Goal: Information Seeking & Learning: Learn about a topic

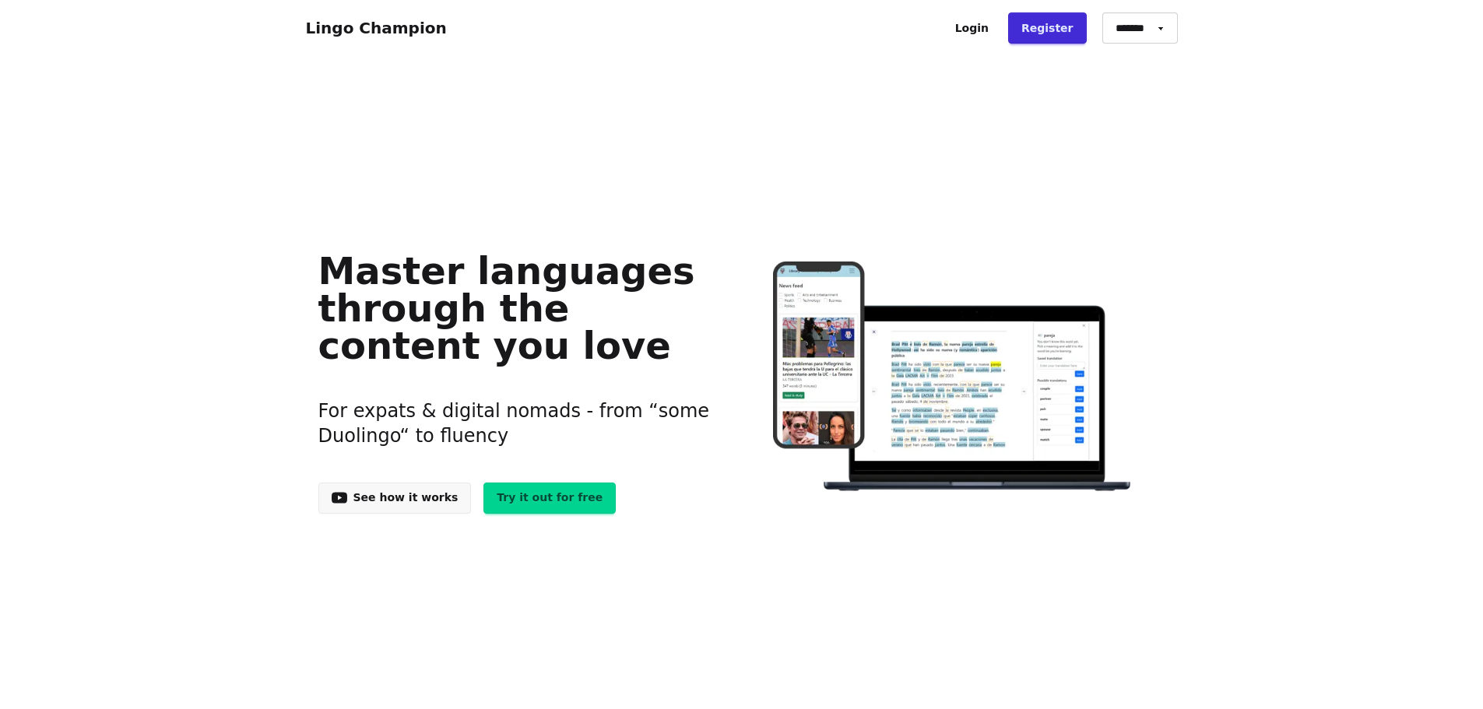
click at [979, 31] on link "Login" at bounding box center [972, 27] width 60 height 31
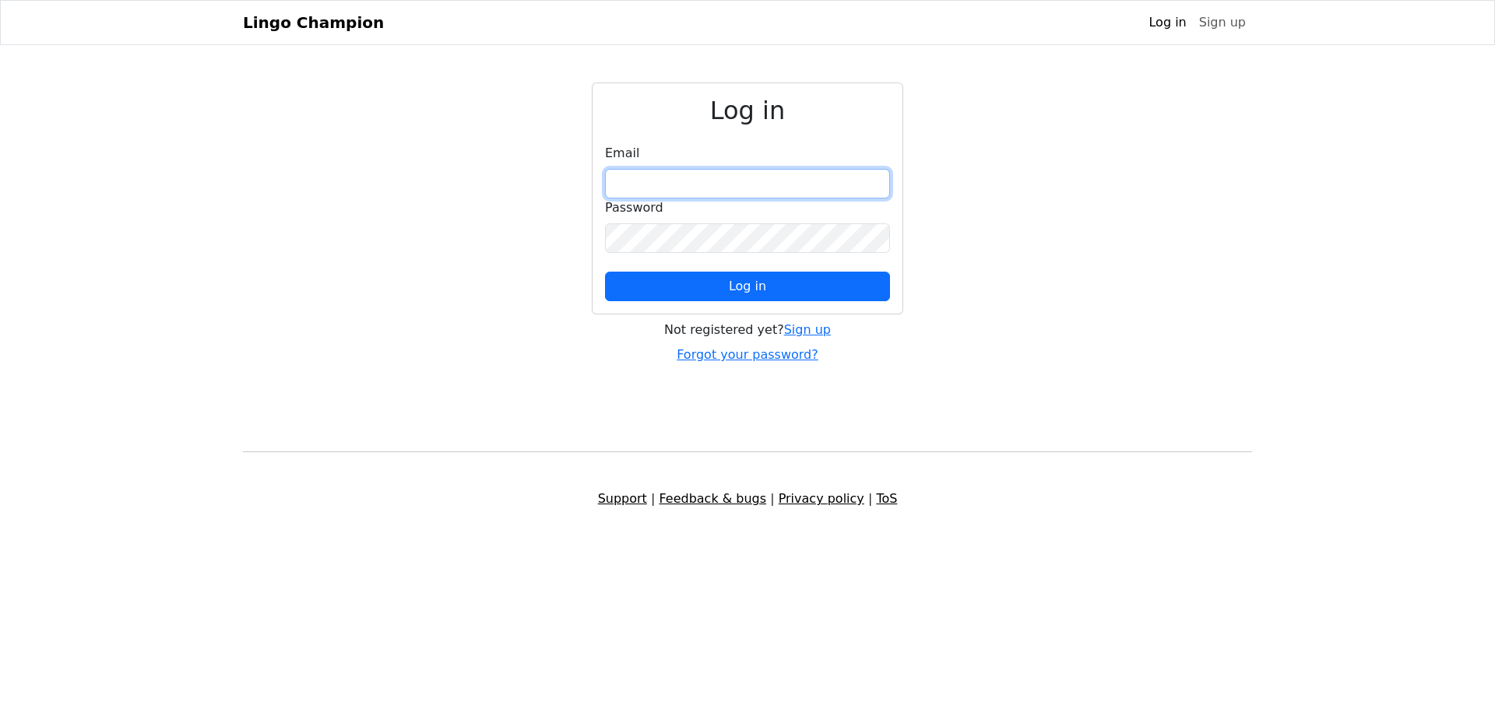
click at [694, 177] on input "email" at bounding box center [747, 184] width 285 height 30
click at [782, 181] on input "email" at bounding box center [747, 184] width 285 height 30
drag, startPoint x: 782, startPoint y: 223, endPoint x: 772, endPoint y: 180, distance: 44.2
click at [776, 202] on div "Password" at bounding box center [747, 226] width 285 height 55
click at [772, 180] on input "email" at bounding box center [747, 184] width 285 height 30
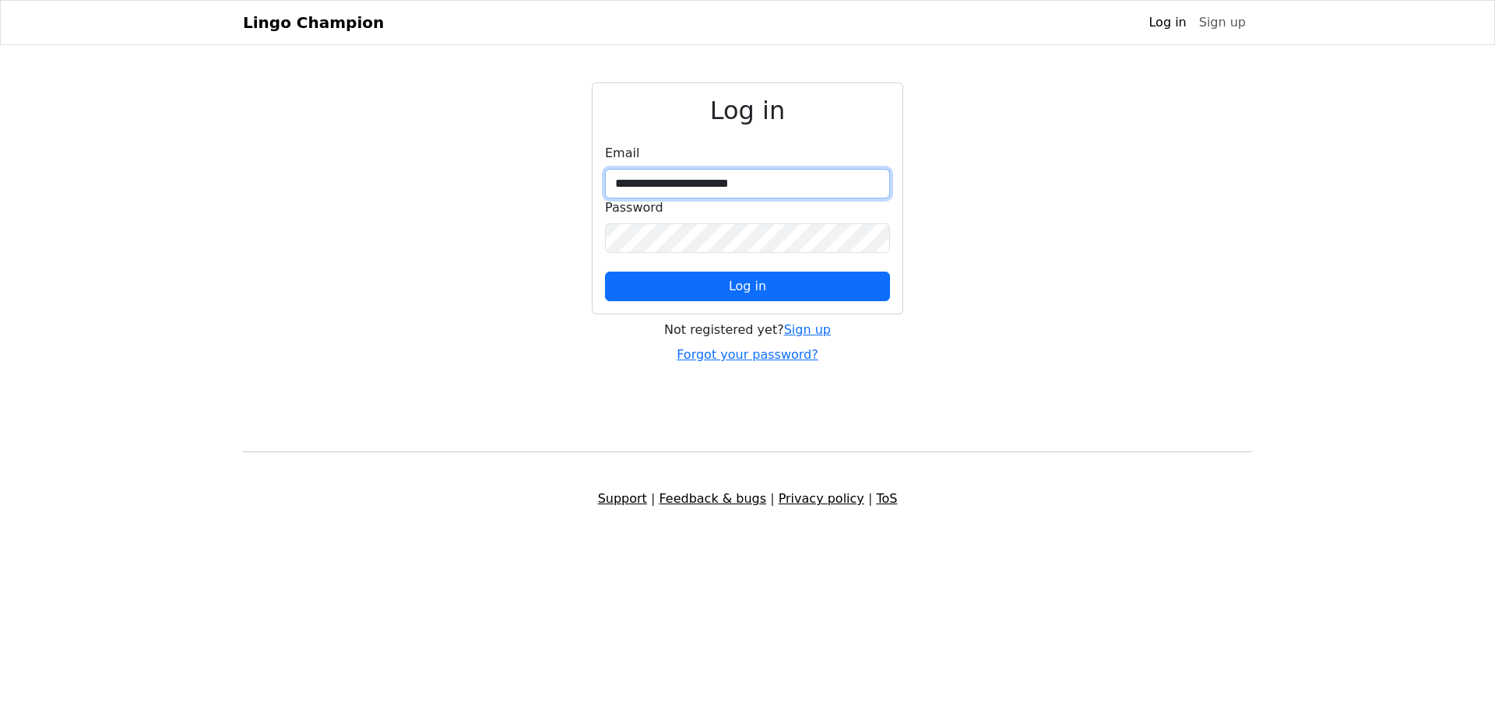
type input "**********"
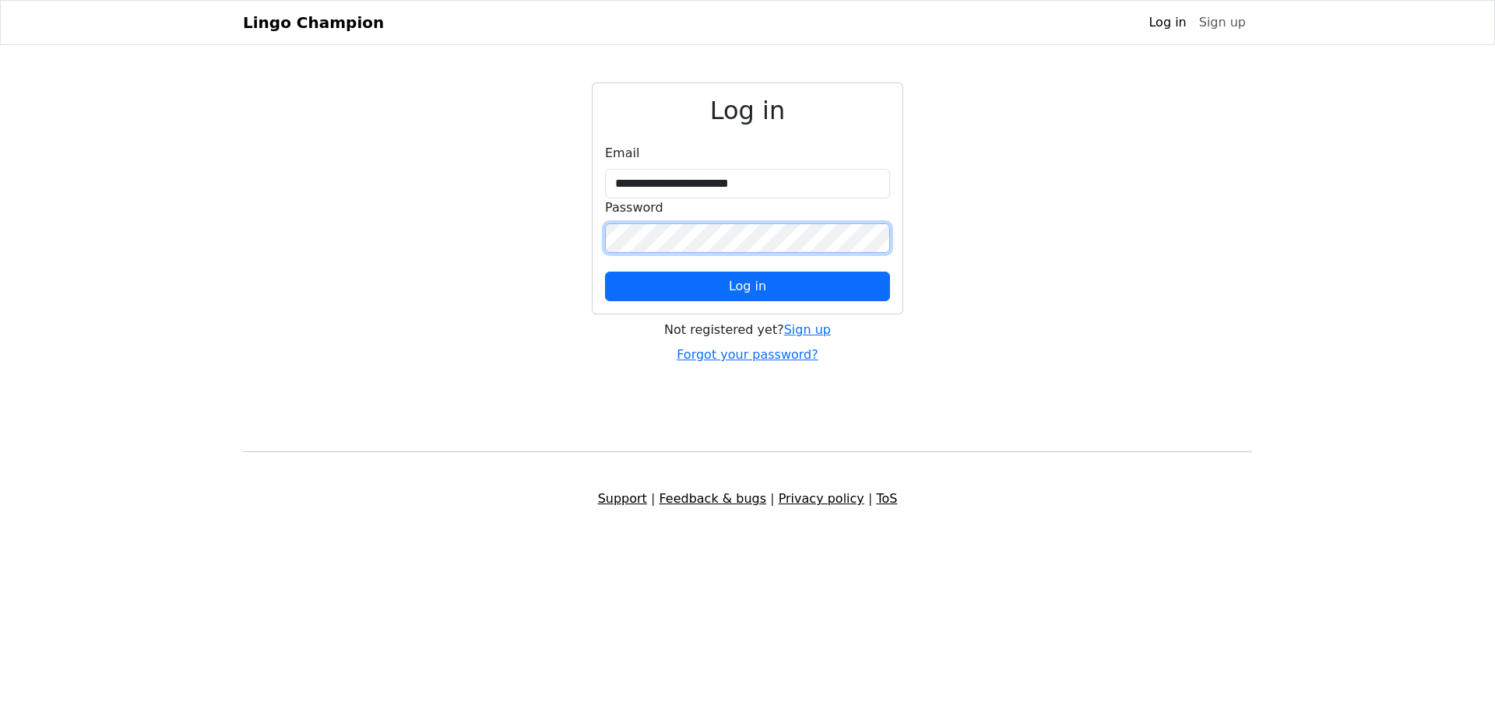
click at [605, 272] on button "Log in" at bounding box center [747, 287] width 285 height 30
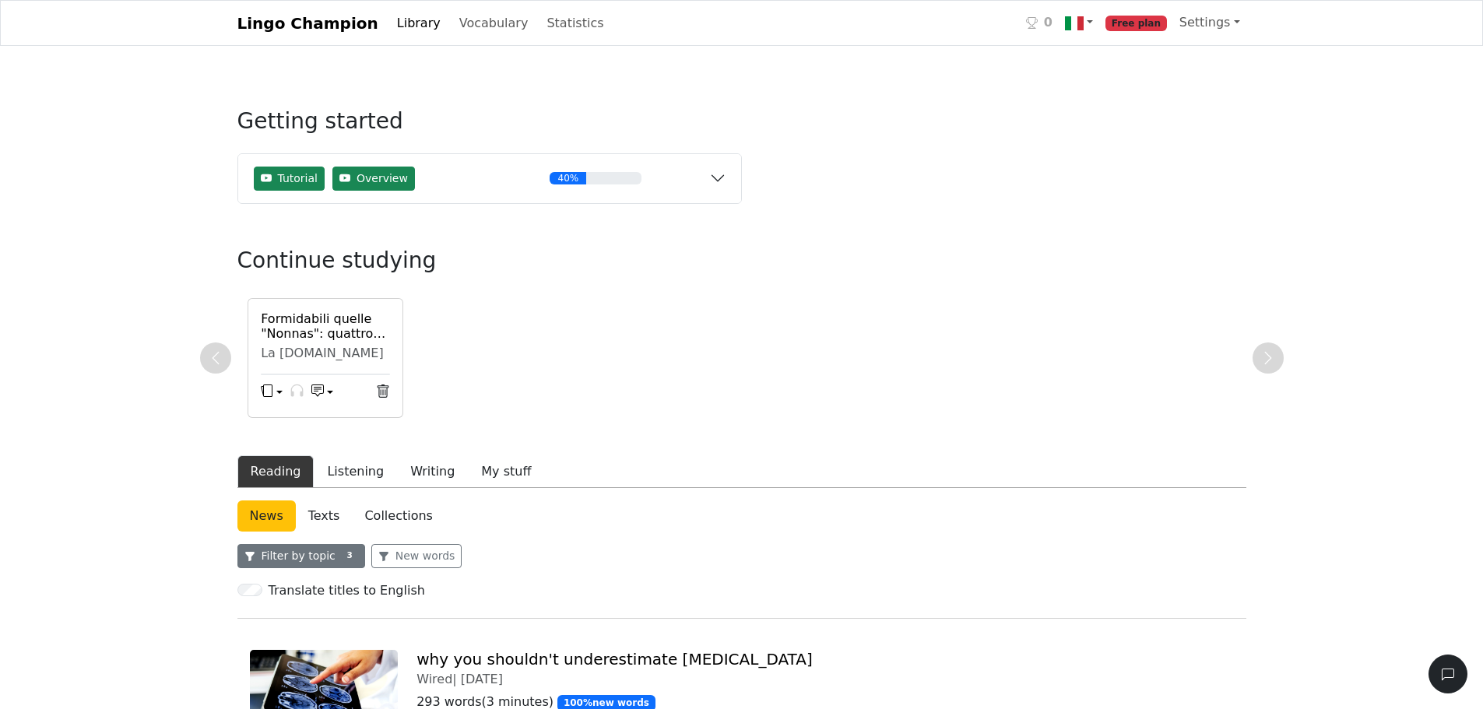
click at [323, 568] on button "Filter by topic 3" at bounding box center [301, 556] width 128 height 24
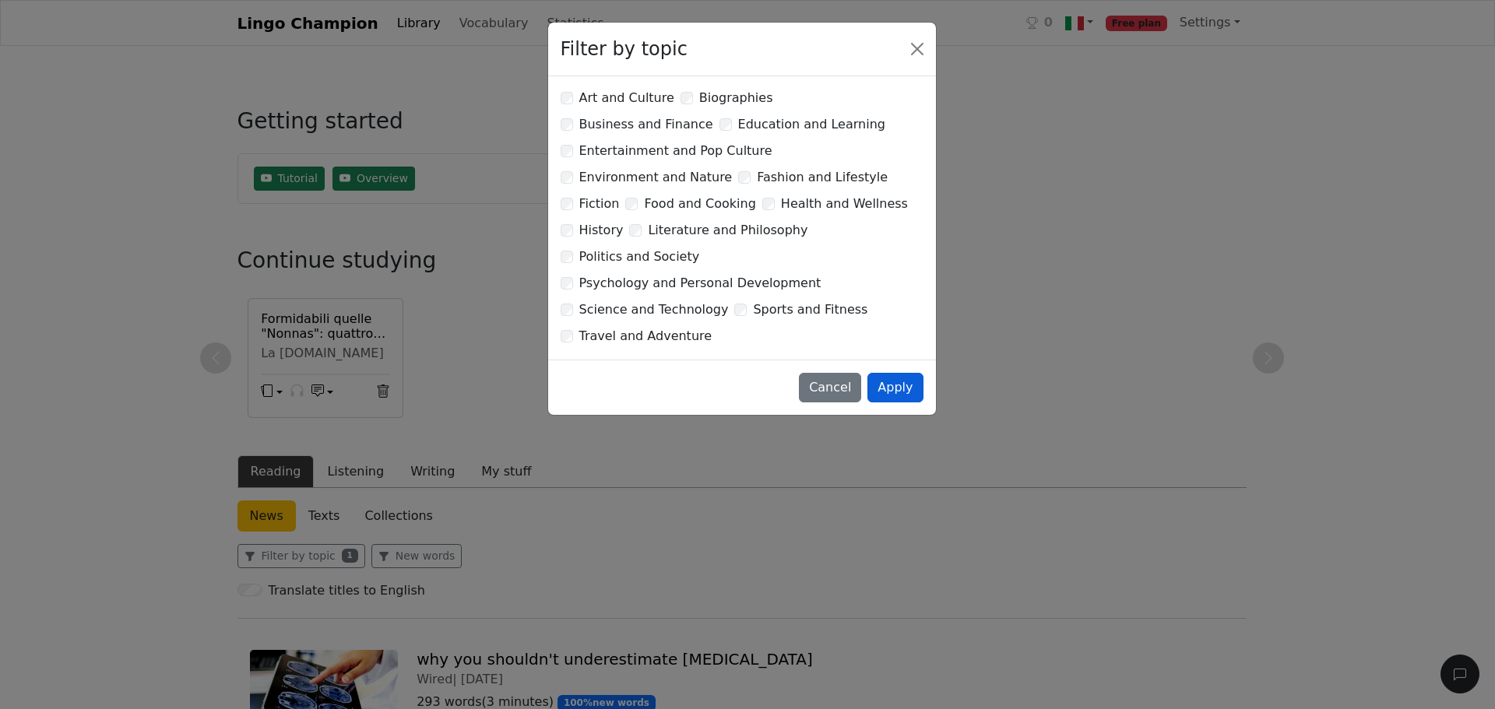
click at [897, 373] on button "Apply" at bounding box center [894, 388] width 55 height 30
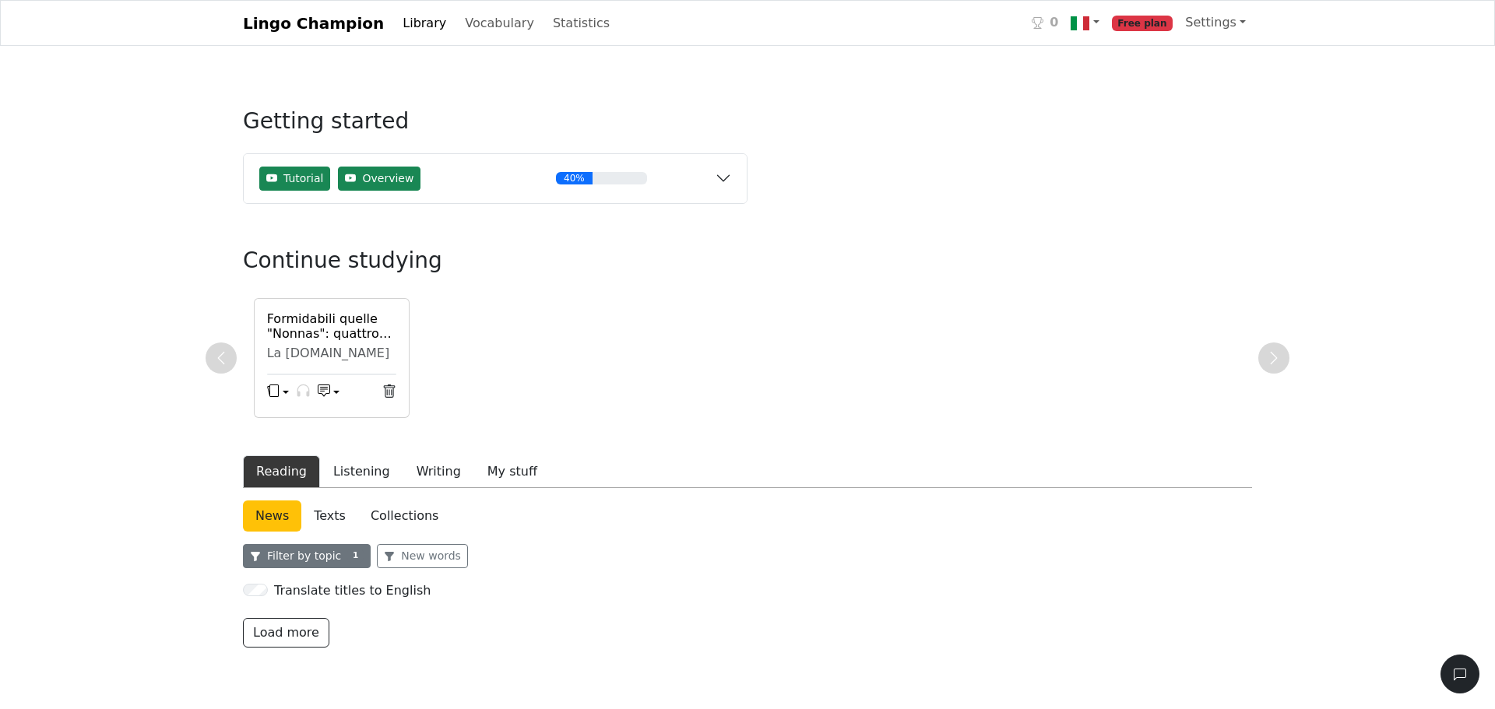
click at [322, 554] on button "Filter by topic 1" at bounding box center [307, 556] width 128 height 24
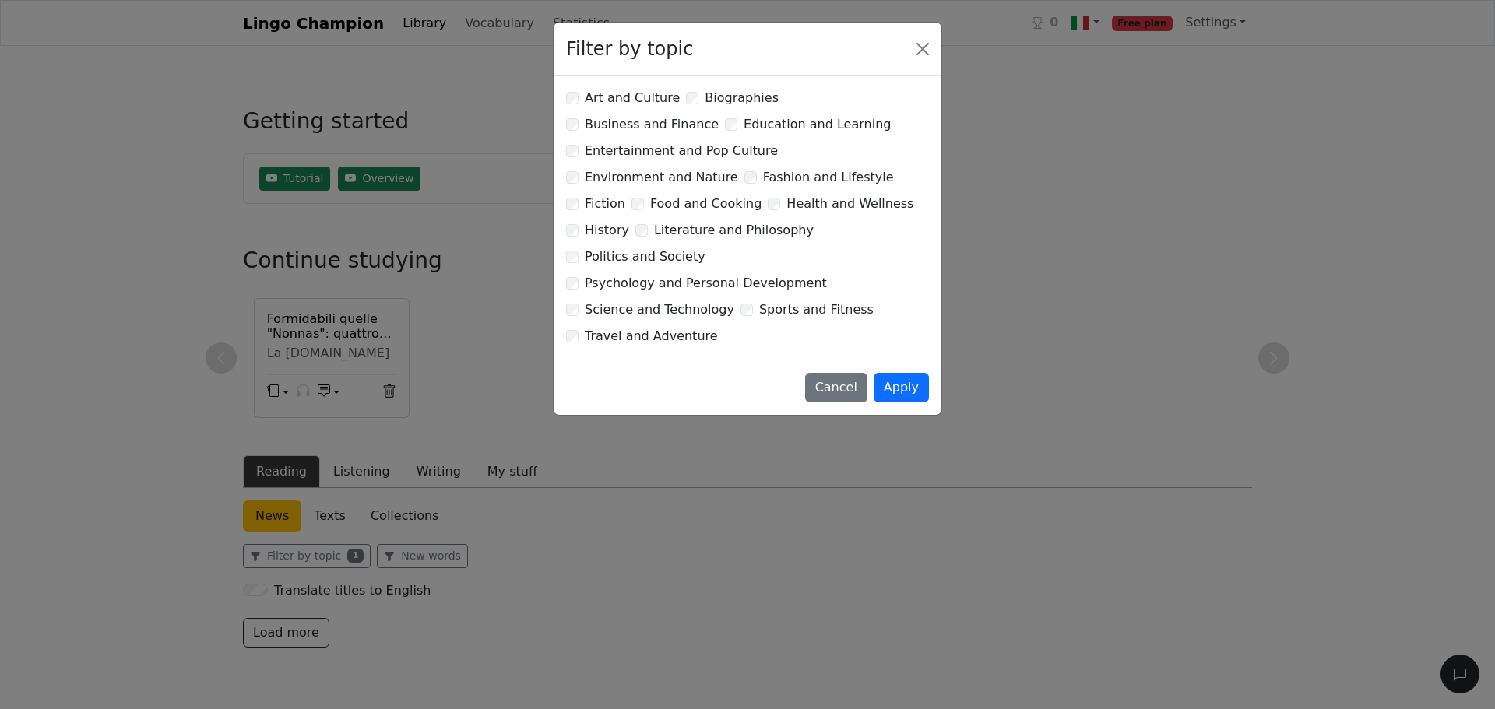
click at [768, 195] on div "Health and Wellness" at bounding box center [841, 204] width 146 height 19
click at [906, 373] on button "Apply" at bounding box center [901, 388] width 55 height 30
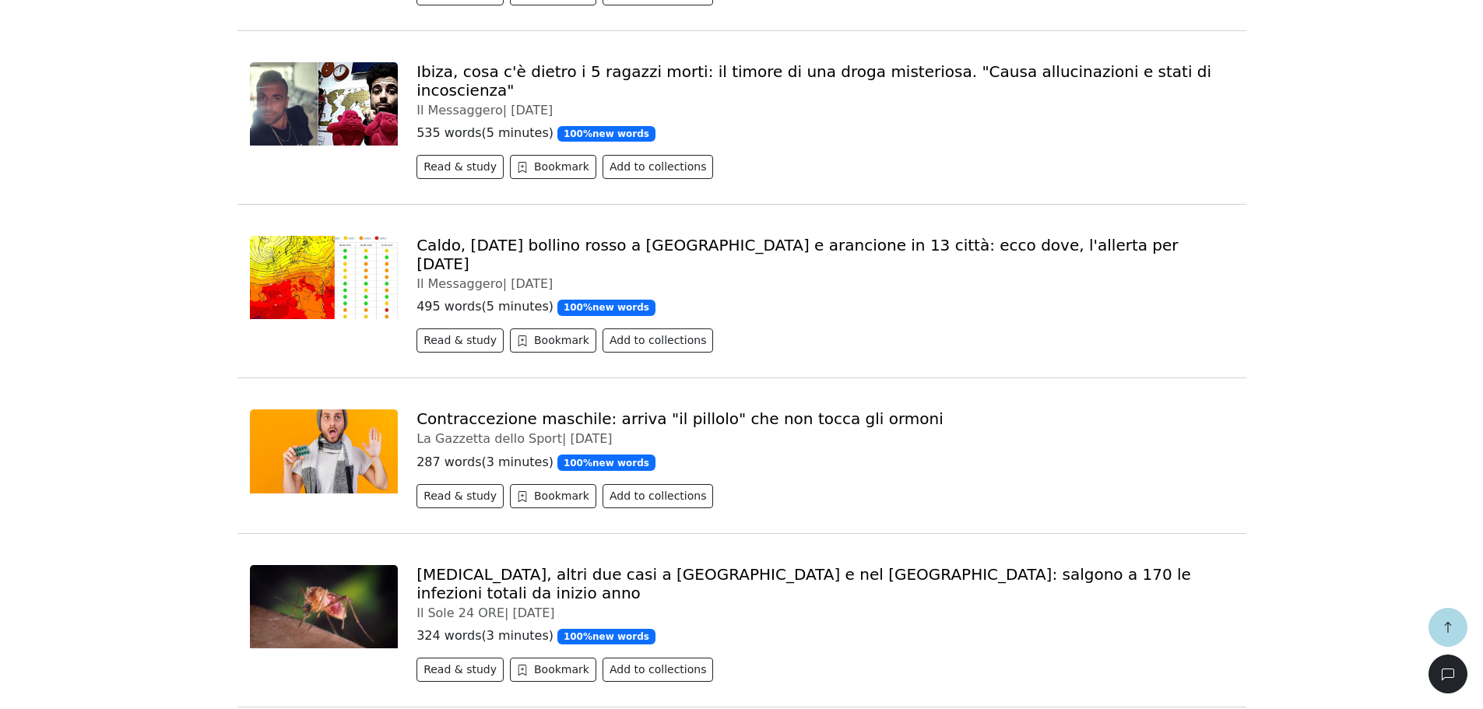
scroll to position [2258, 0]
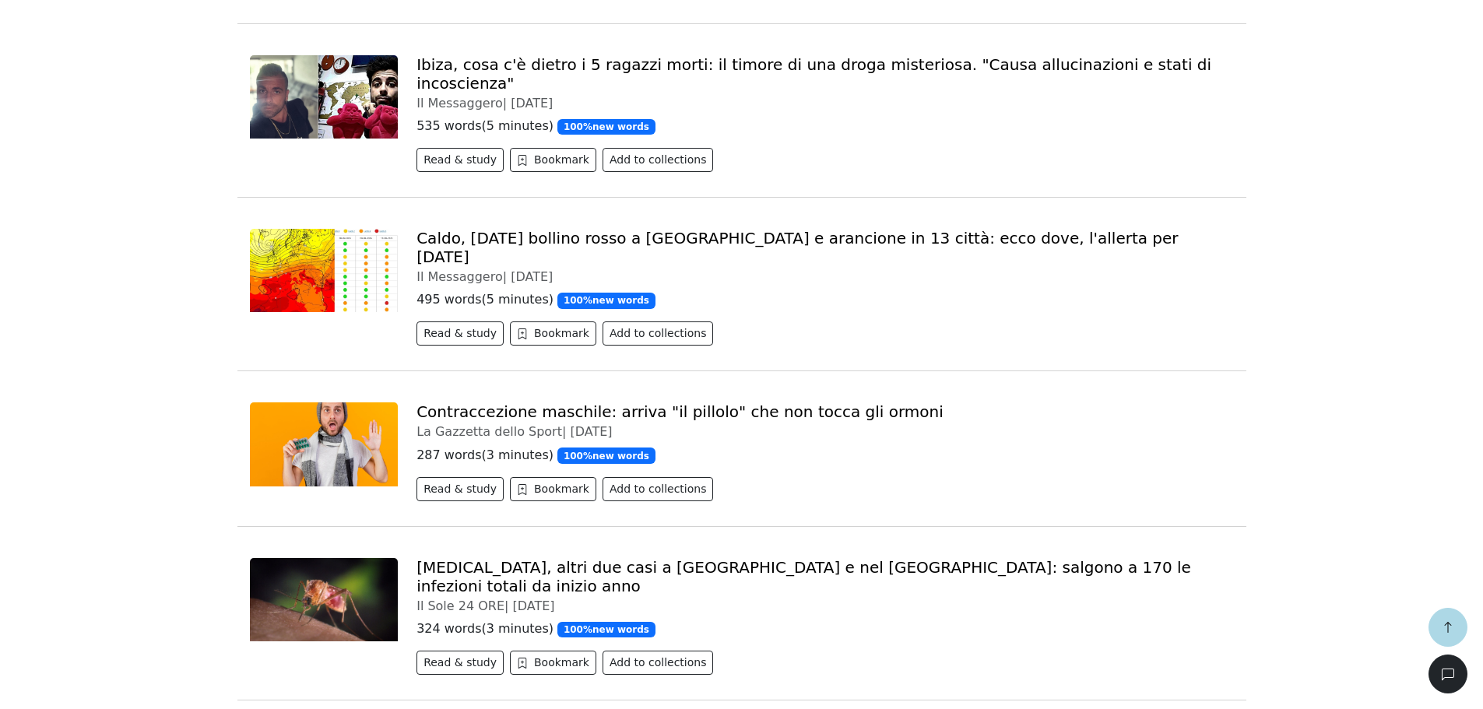
click at [622, 403] on link "Contraccezione maschile: arriva "il pillolo" che non tocca gli ormoni" at bounding box center [680, 412] width 527 height 19
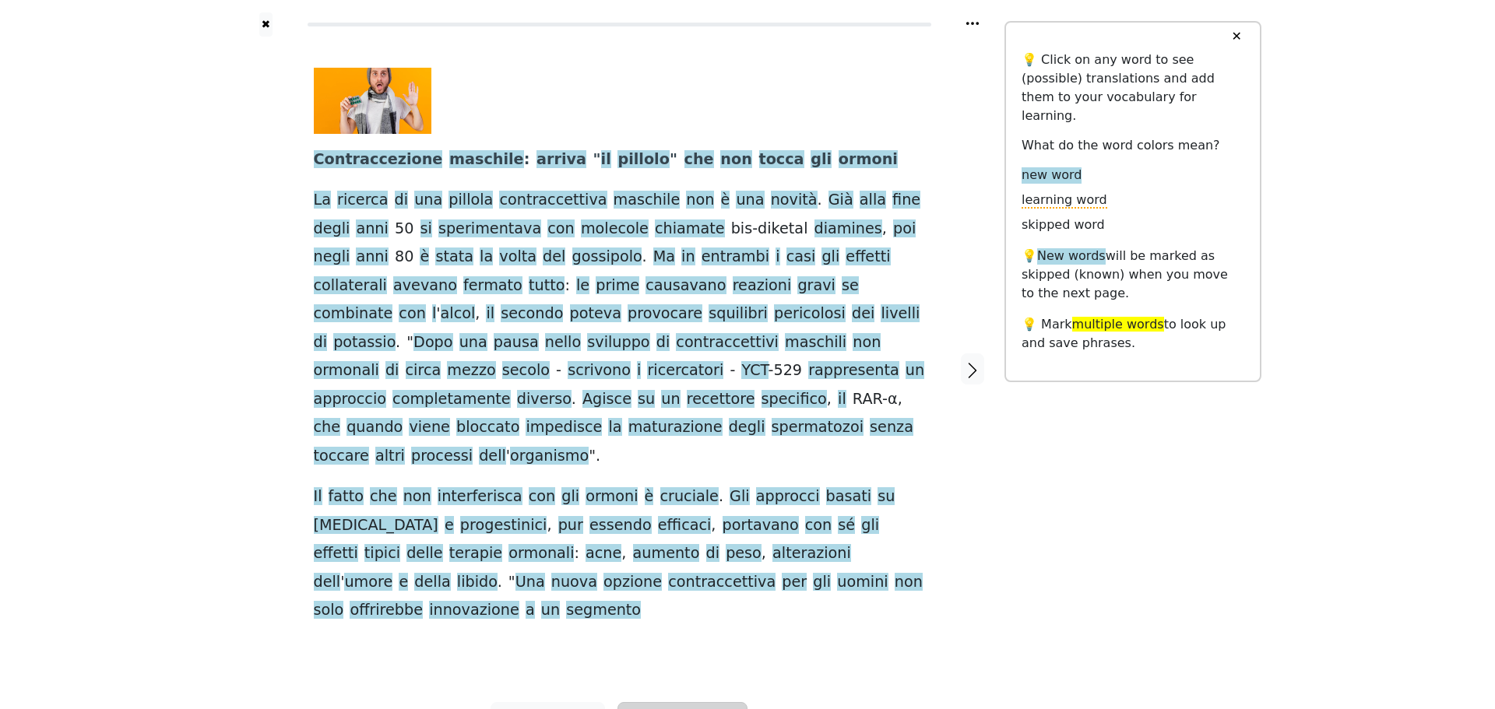
click at [605, 702] on button "Simplify" at bounding box center [548, 720] width 114 height 37
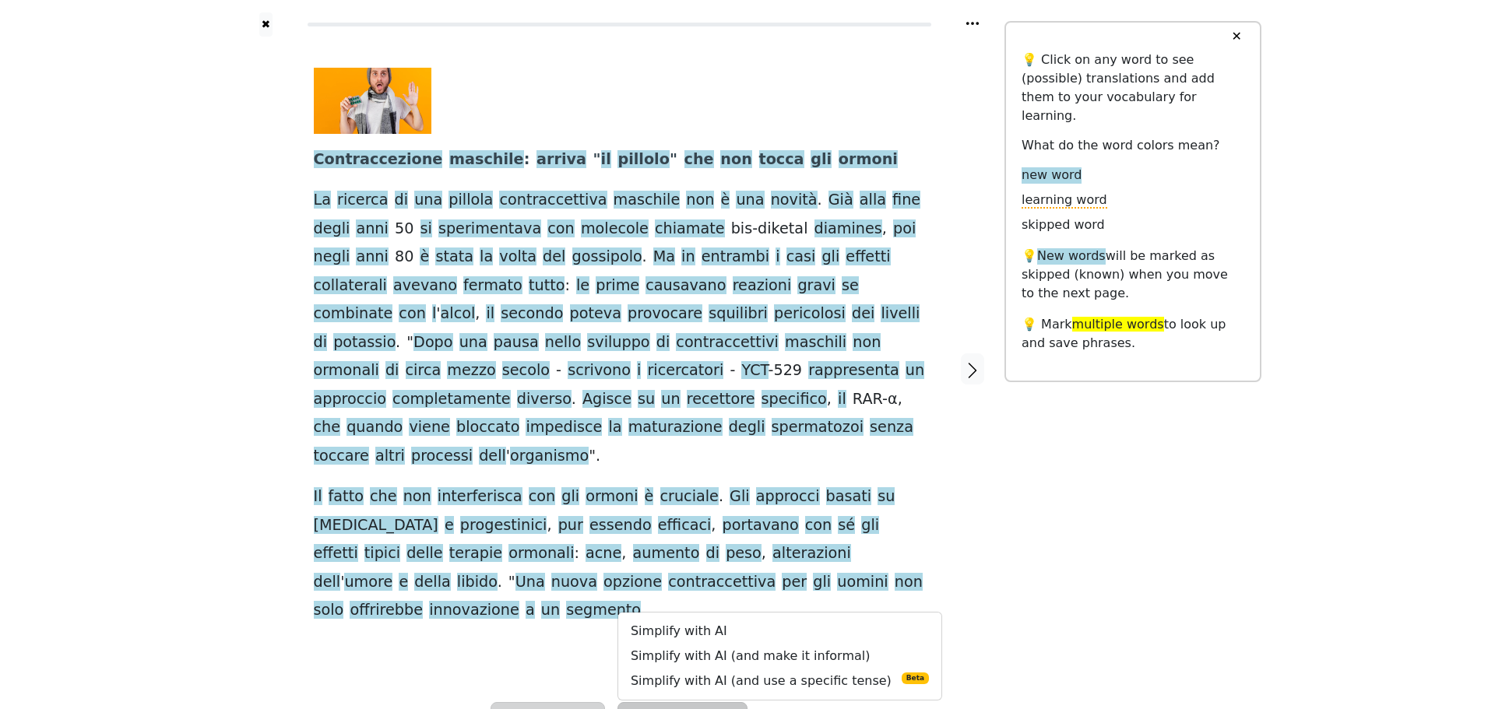
click at [596, 702] on button "Listen" at bounding box center [548, 720] width 114 height 37
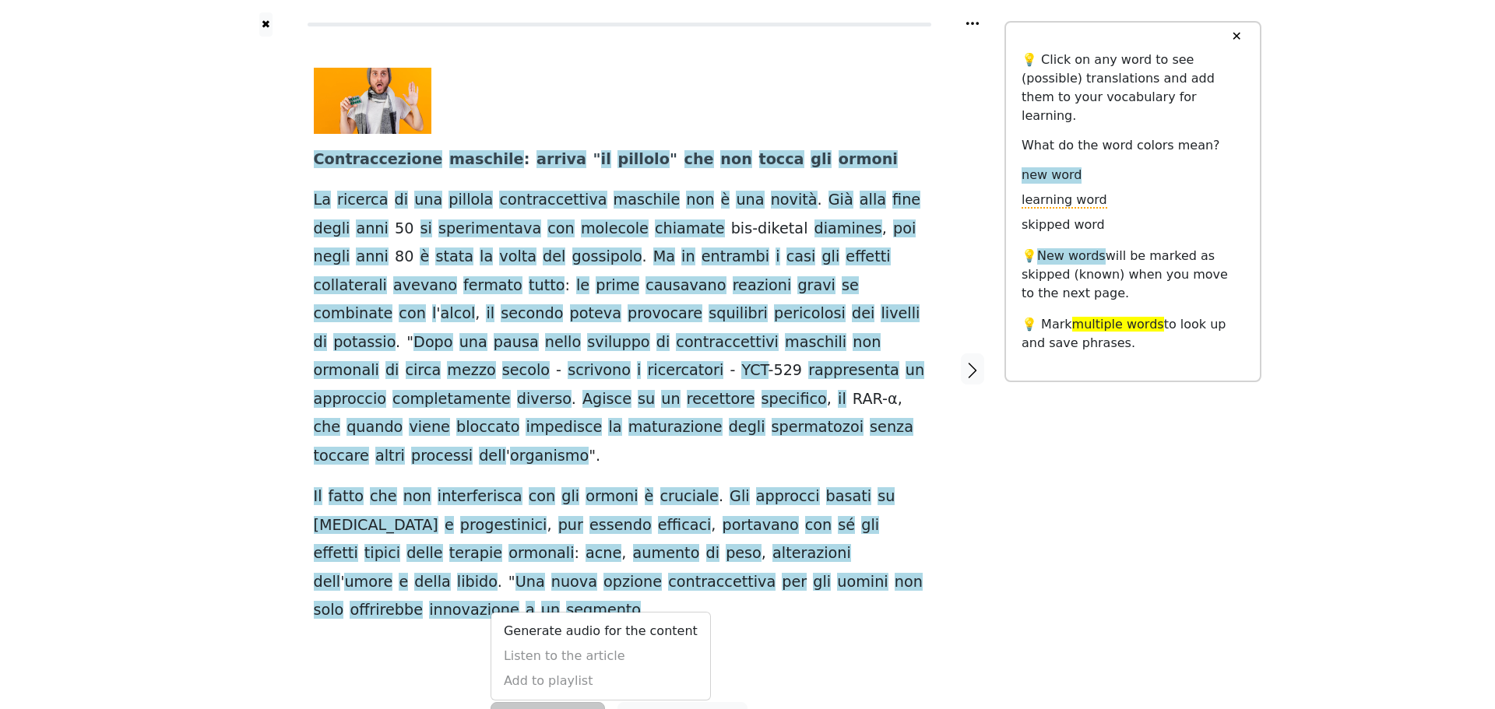
click at [959, 586] on div at bounding box center [973, 370] width 65 height 666
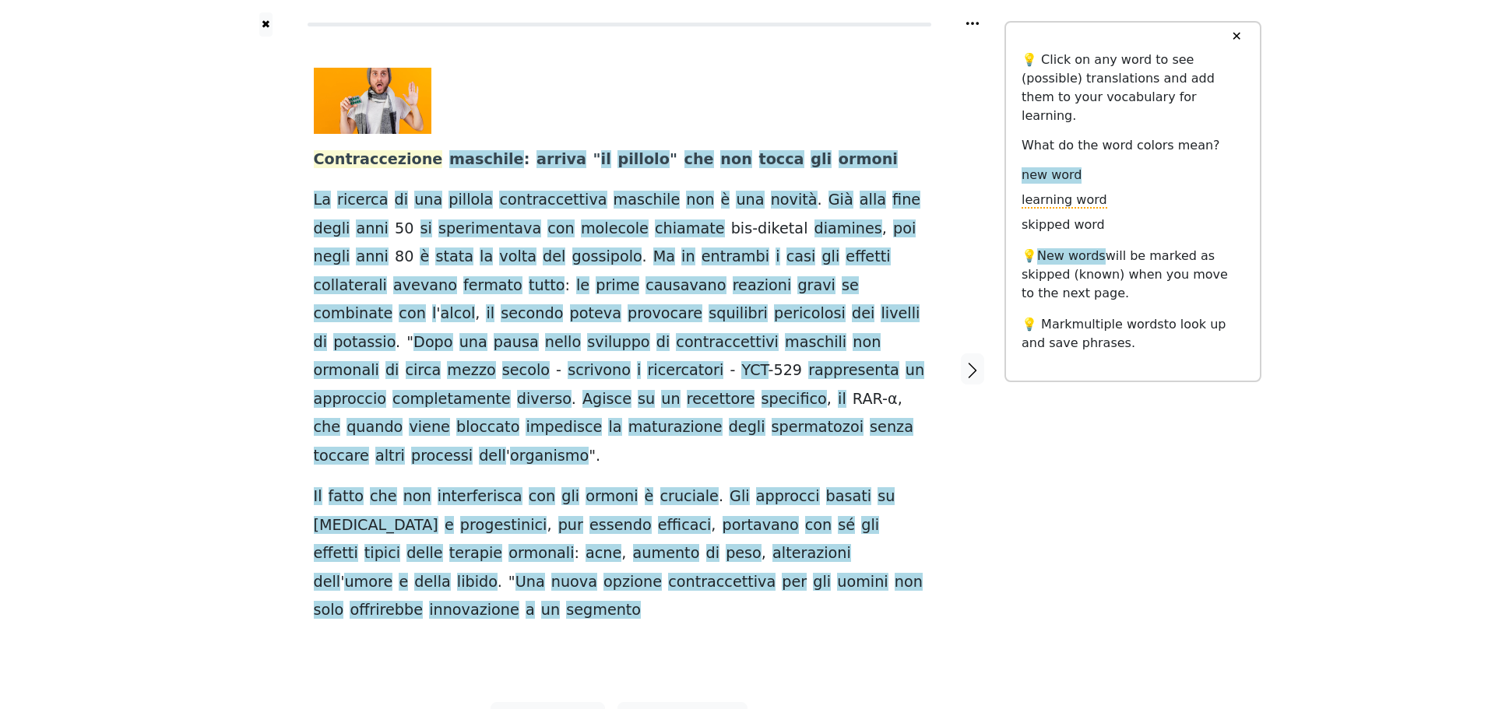
click at [365, 150] on span "Contraccezione" at bounding box center [378, 159] width 129 height 19
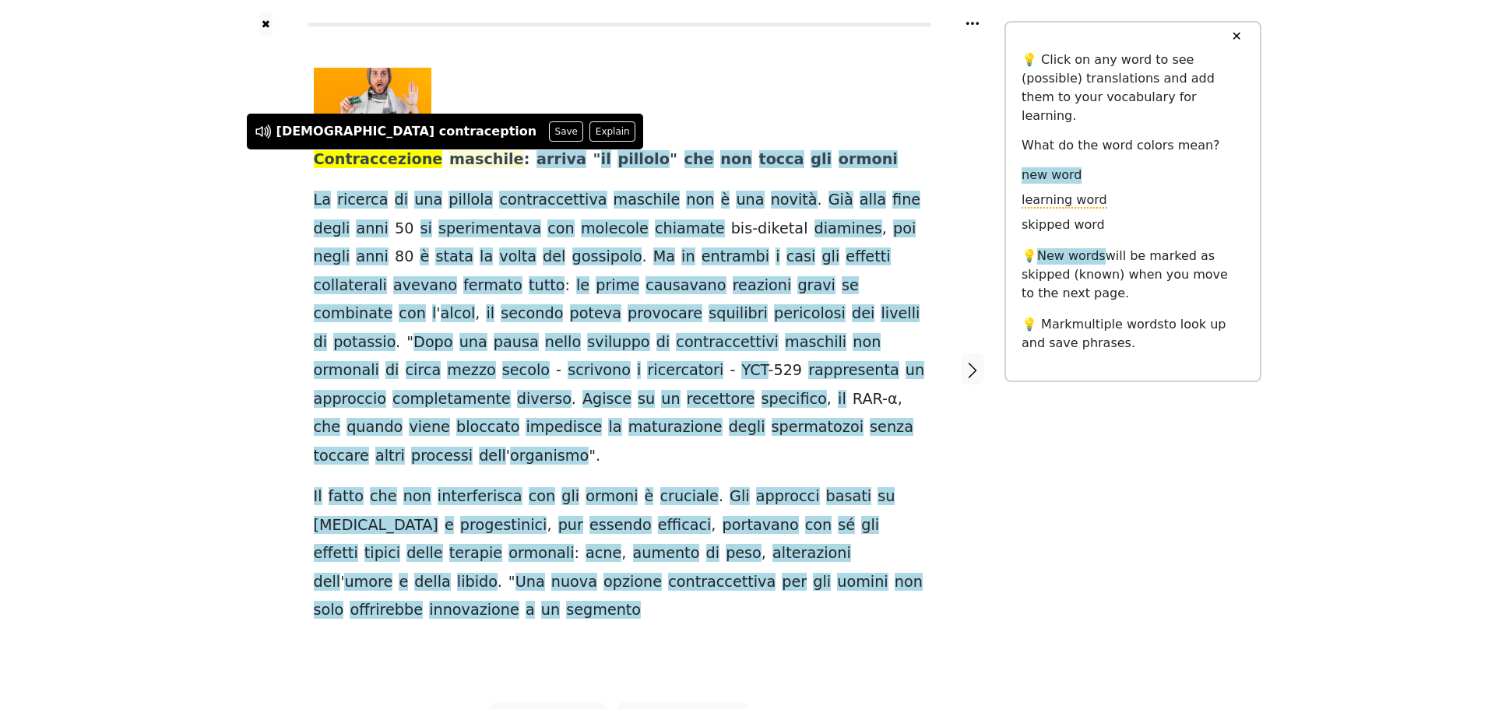
click at [454, 170] on span "maschile" at bounding box center [486, 159] width 75 height 19
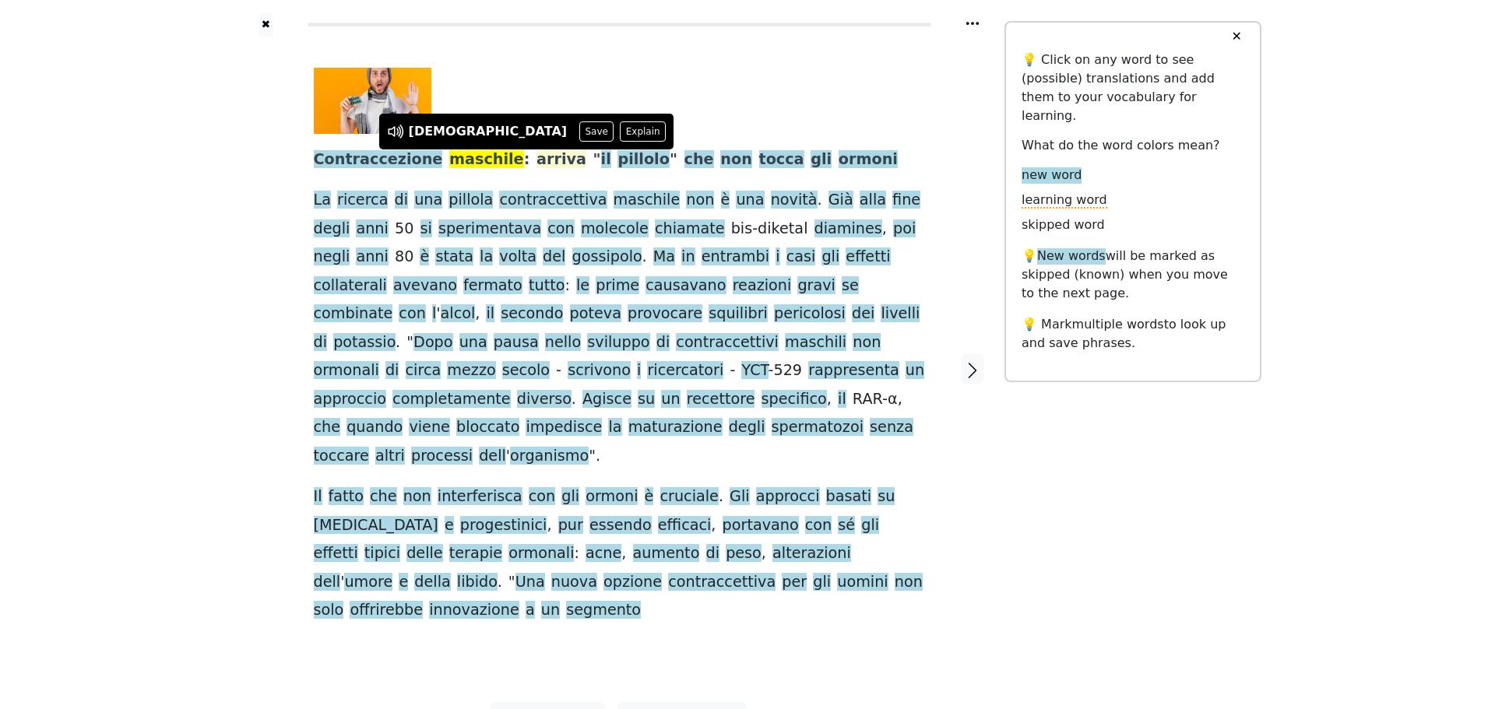
click at [536, 167] on span "arriva" at bounding box center [561, 159] width 50 height 19
click at [601, 162] on span "il" at bounding box center [606, 159] width 10 height 19
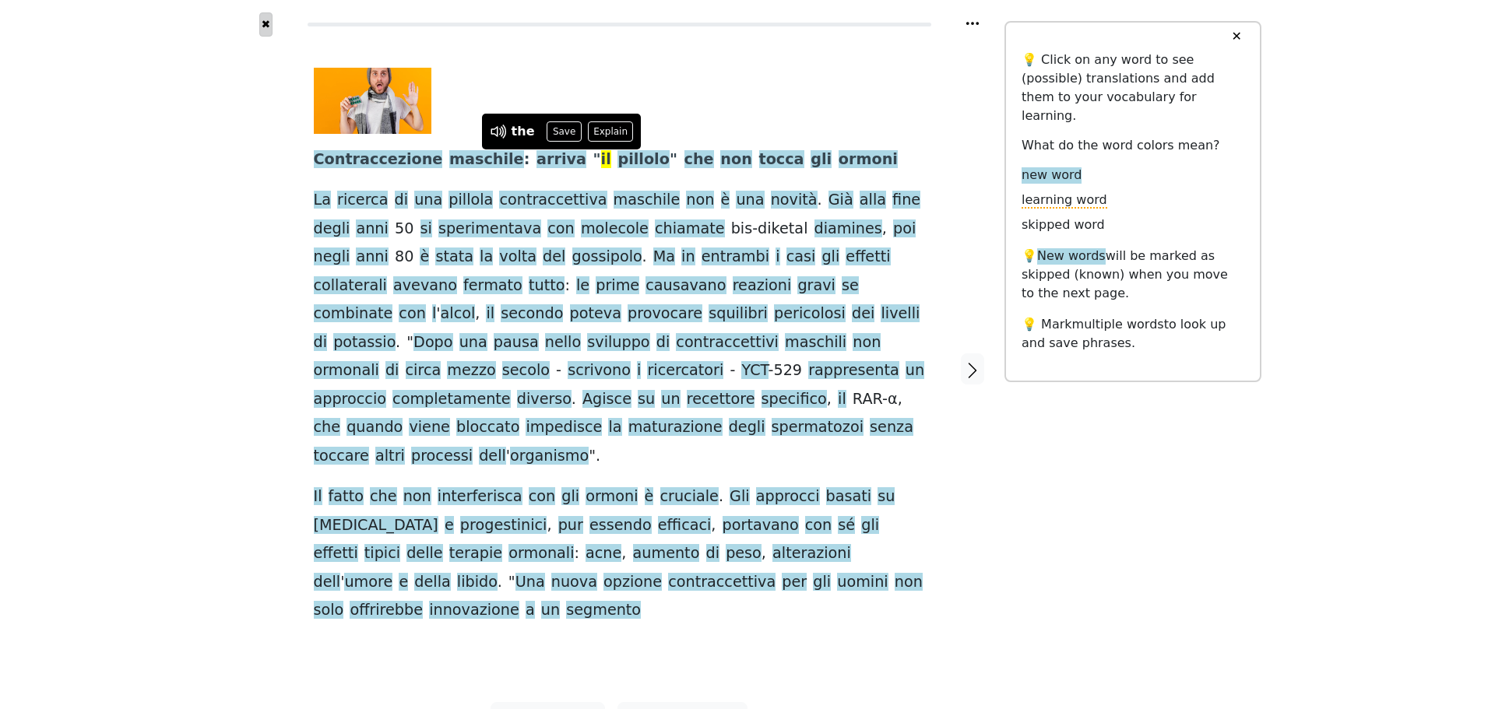
click at [266, 23] on button "✖" at bounding box center [265, 24] width 13 height 24
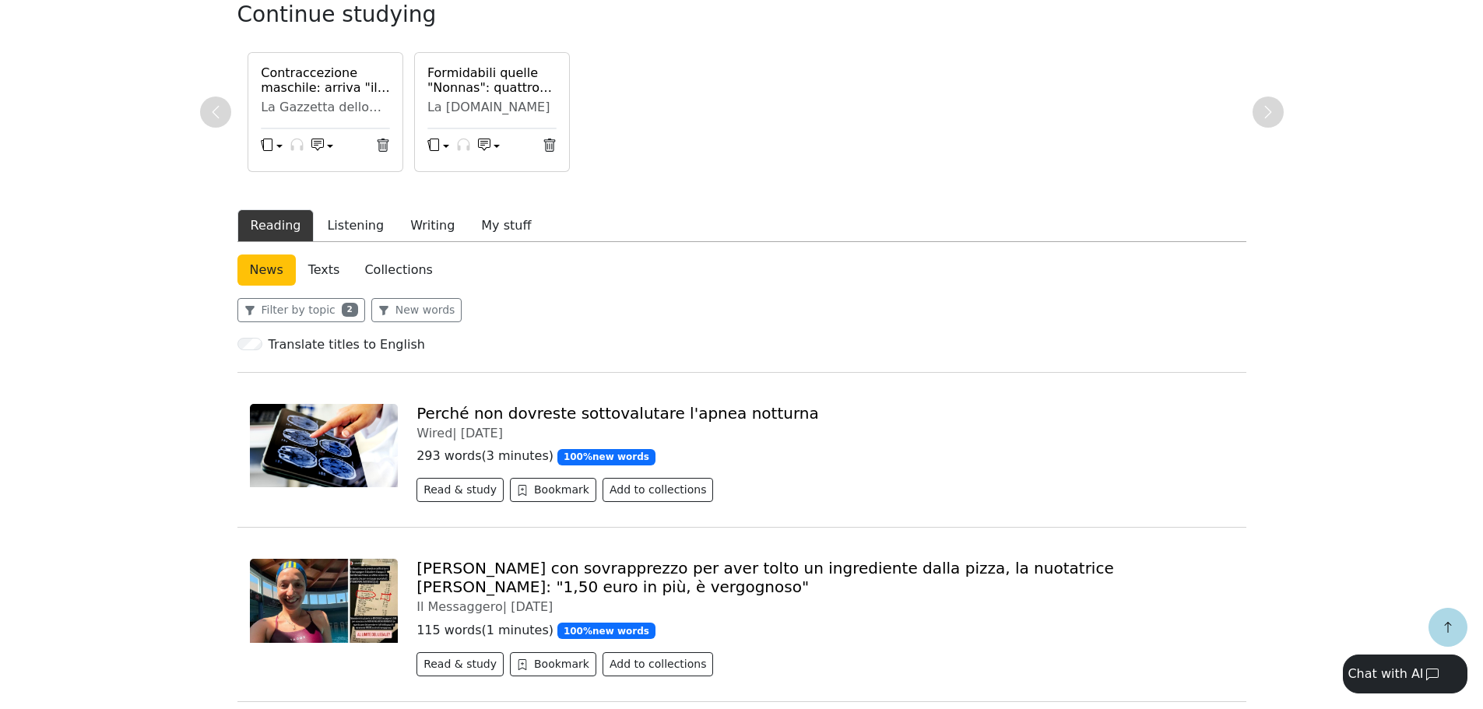
scroll to position [389, 0]
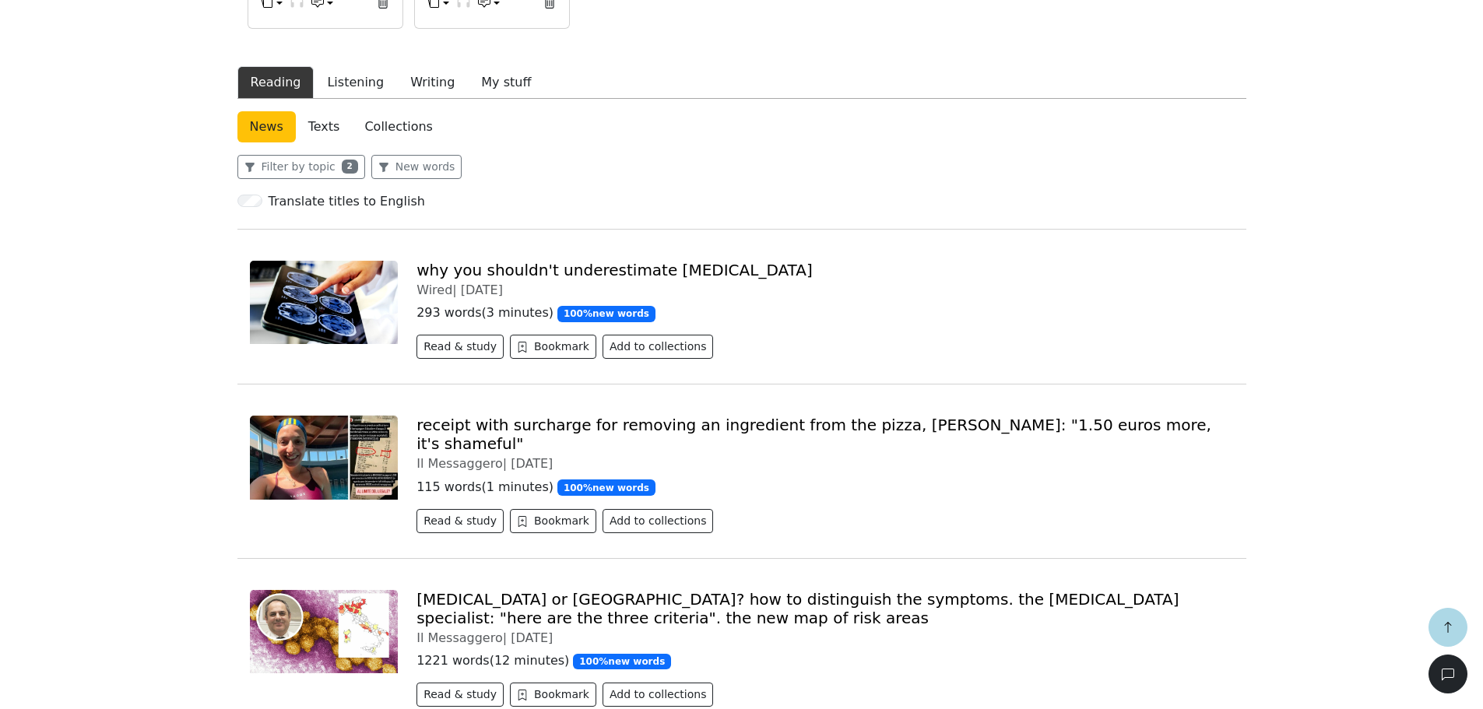
drag, startPoint x: 156, startPoint y: 365, endPoint x: 165, endPoint y: 377, distance: 14.5
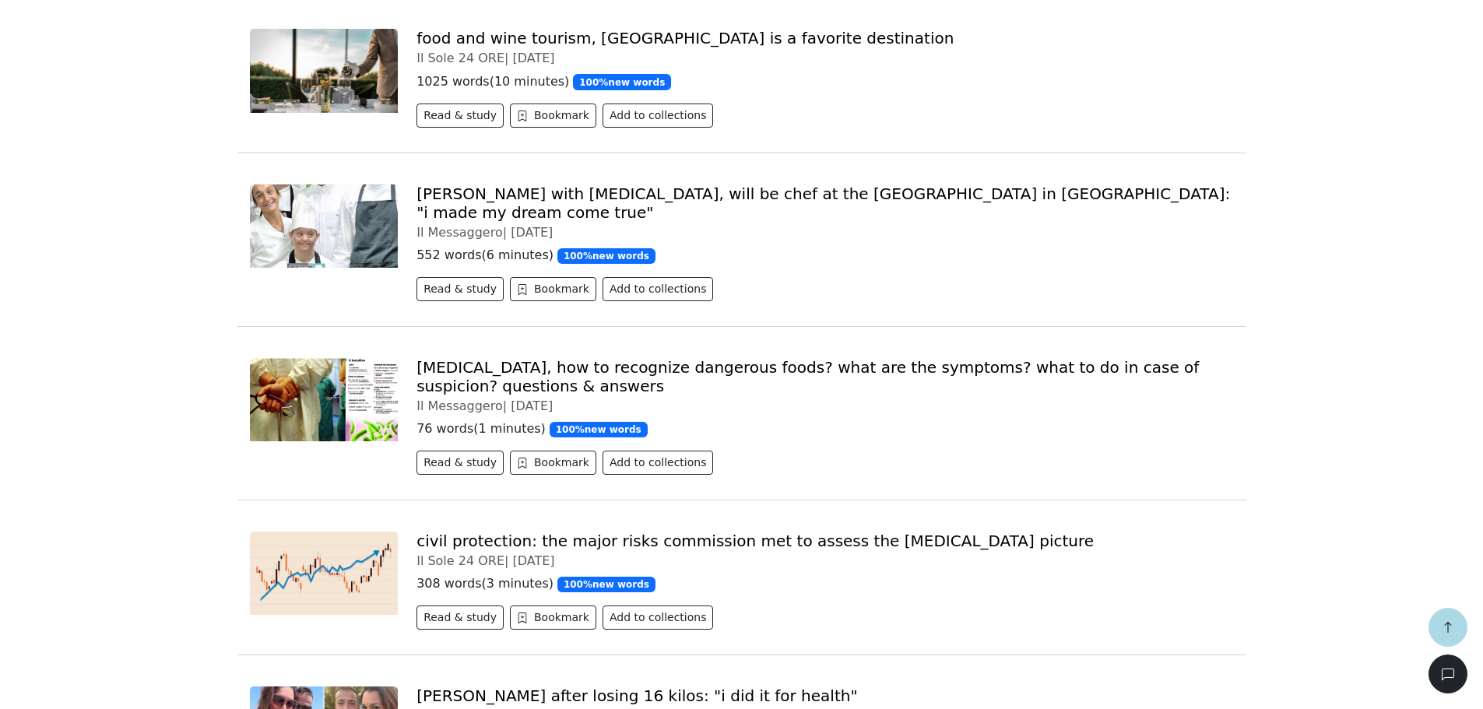
scroll to position [3582, 0]
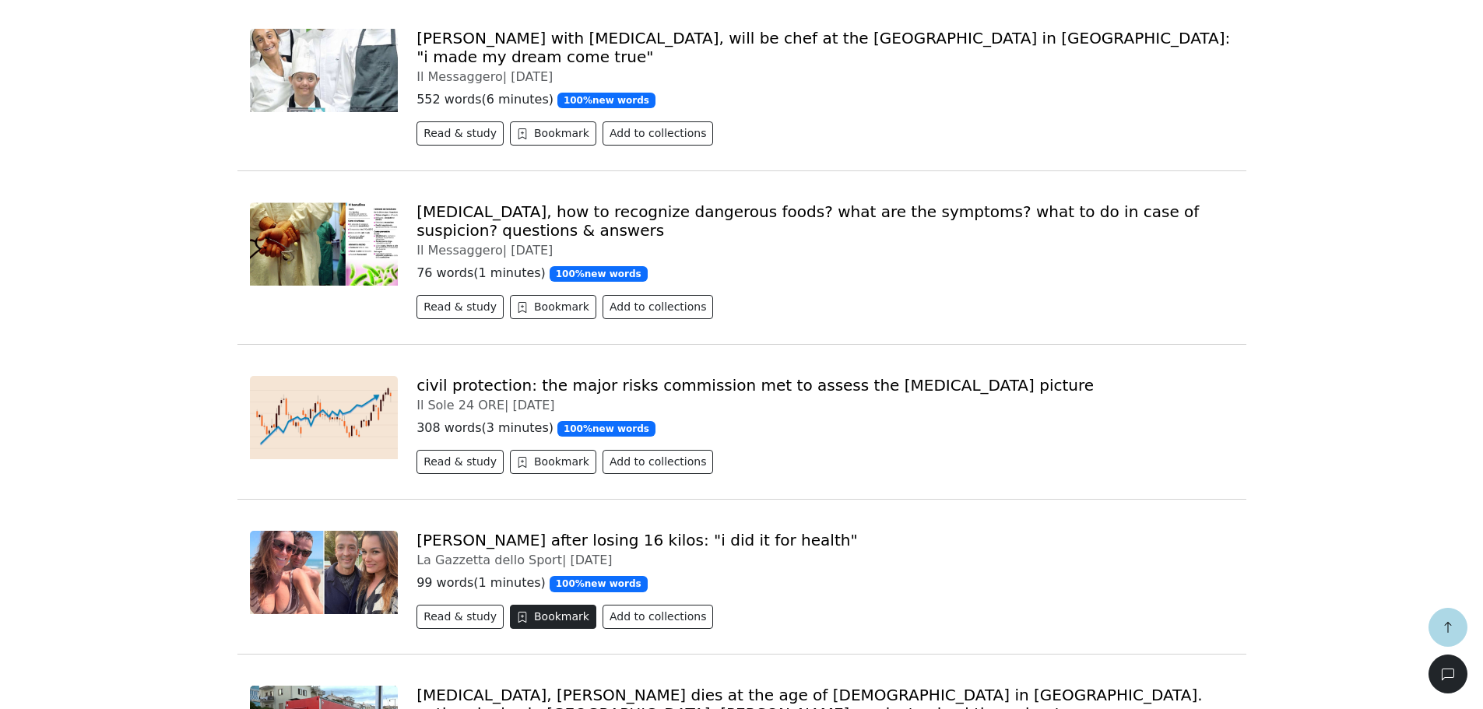
click at [543, 605] on button "Bookmark" at bounding box center [553, 617] width 86 height 24
